Goal: Task Accomplishment & Management: Manage account settings

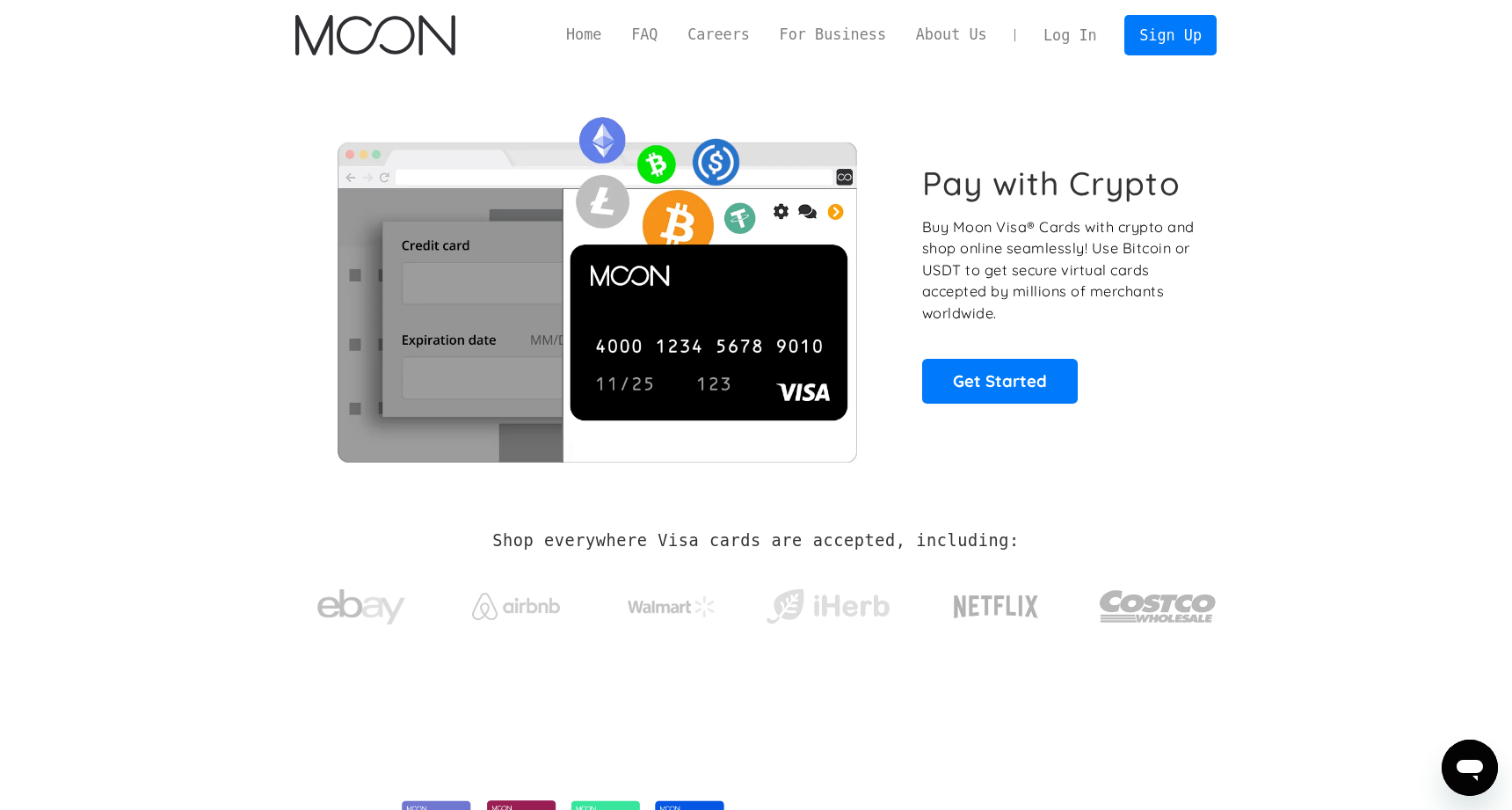
click at [1069, 38] on link "Log In" at bounding box center [1069, 35] width 82 height 39
